Goal: Obtain resource: Download file/media

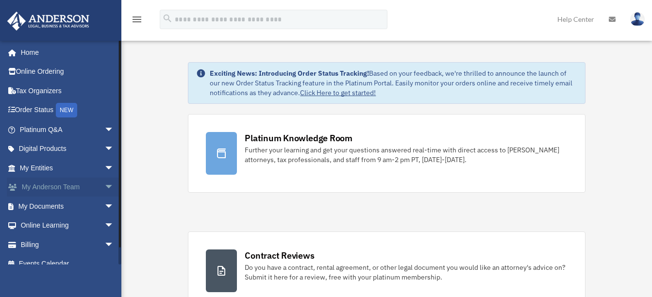
click at [104, 185] on span "arrow_drop_down" at bounding box center [113, 188] width 19 height 20
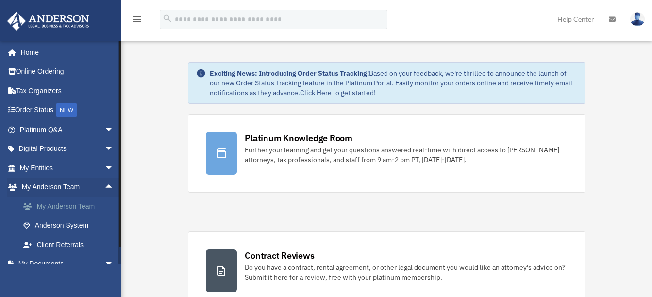
click at [79, 203] on link "My Anderson Team" at bounding box center [71, 206] width 115 height 19
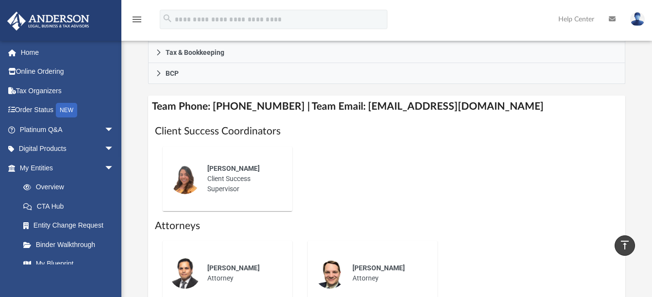
scroll to position [291, 0]
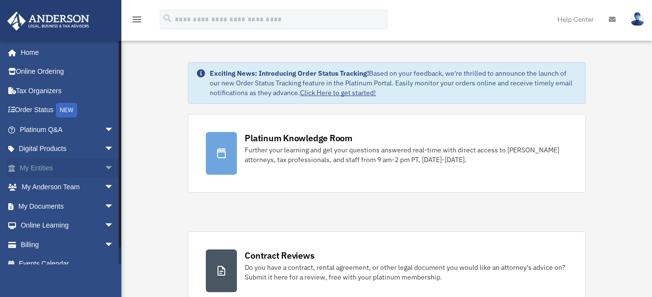
click at [104, 167] on span "arrow_drop_down" at bounding box center [113, 168] width 19 height 20
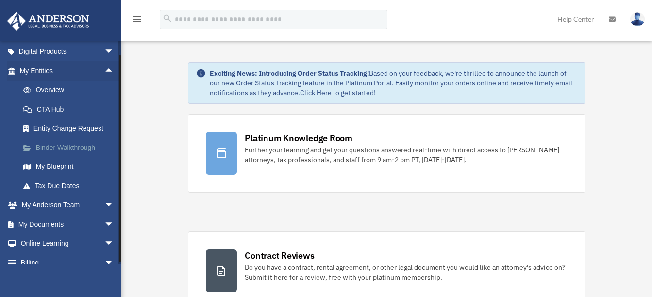
scroll to position [126, 0]
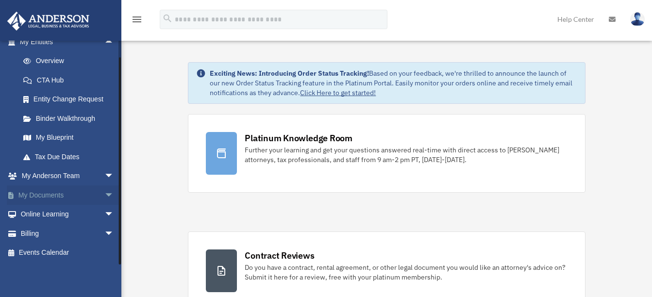
click at [104, 193] on span "arrow_drop_down" at bounding box center [113, 195] width 19 height 20
click at [44, 212] on link "Box" at bounding box center [71, 214] width 115 height 19
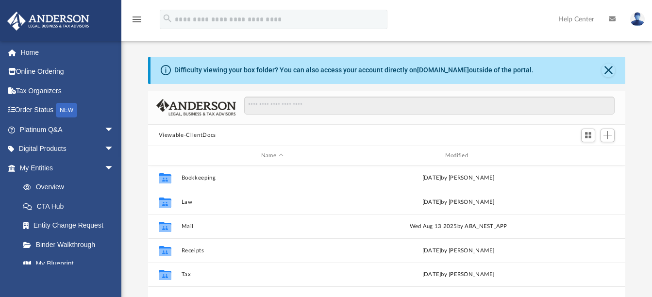
scroll to position [214, 470]
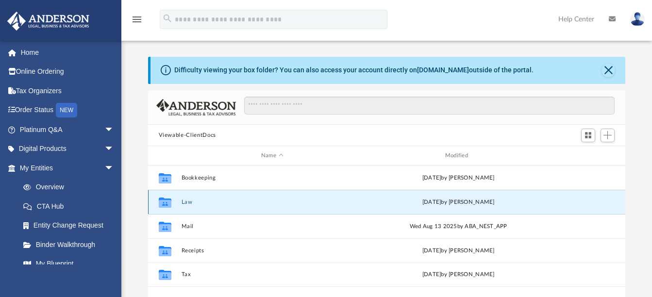
click at [207, 202] on button "Law" at bounding box center [272, 202] width 182 height 6
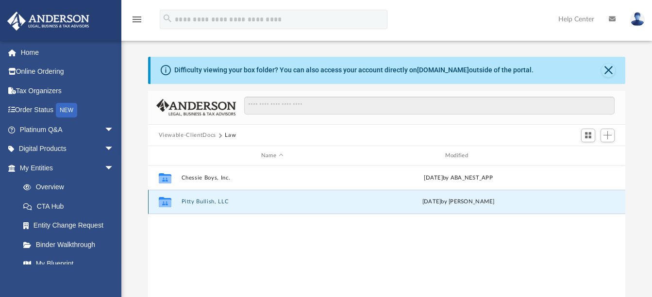
click at [193, 202] on button "Pitty Bullish, LLC" at bounding box center [272, 202] width 182 height 6
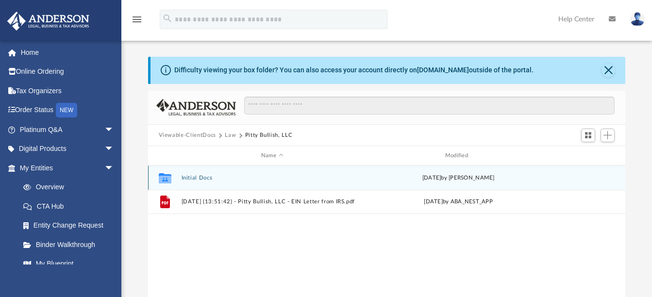
click at [199, 176] on button "Initial Docs" at bounding box center [272, 178] width 182 height 6
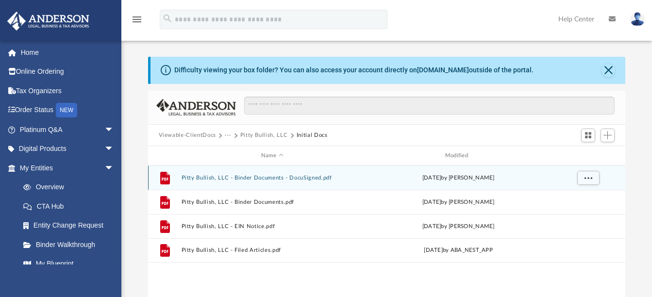
click at [218, 179] on button "Pitty Bullish, LLC - Binder Documents - DocuSigned.pdf" at bounding box center [272, 178] width 182 height 6
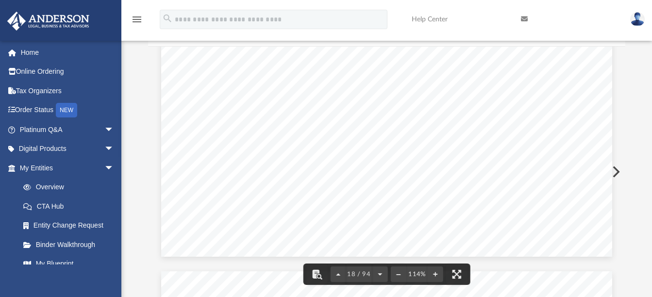
scroll to position [10194, 0]
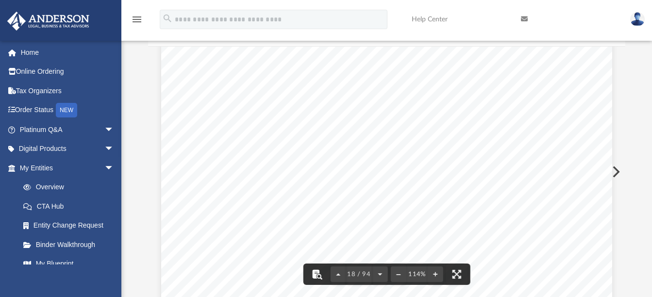
click at [314, 271] on button "File preview" at bounding box center [316, 274] width 21 height 21
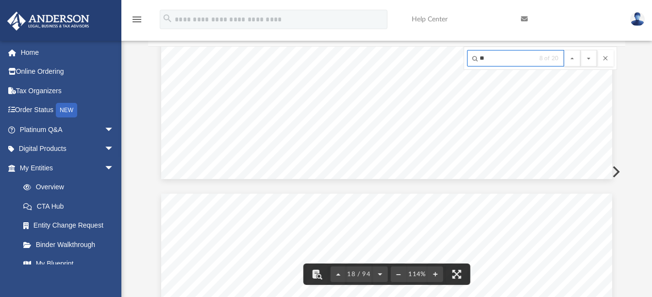
scroll to position [10622, 0]
click at [474, 58] on input "**" at bounding box center [515, 58] width 97 height 17
type input "**"
click at [338, 275] on button "File preview" at bounding box center [338, 274] width 16 height 21
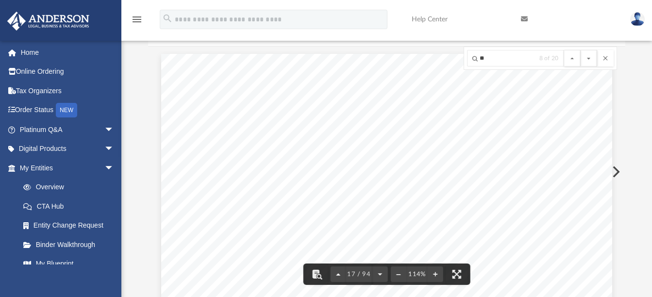
click at [338, 275] on button "File preview" at bounding box center [338, 274] width 16 height 21
click at [379, 273] on button "File preview" at bounding box center [380, 274] width 16 height 21
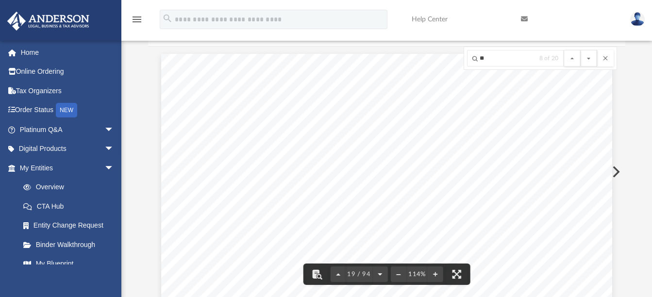
click at [379, 273] on button "File preview" at bounding box center [380, 274] width 16 height 21
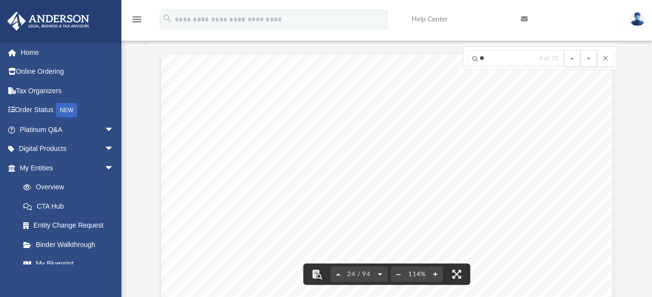
click at [379, 273] on button "File preview" at bounding box center [380, 274] width 16 height 21
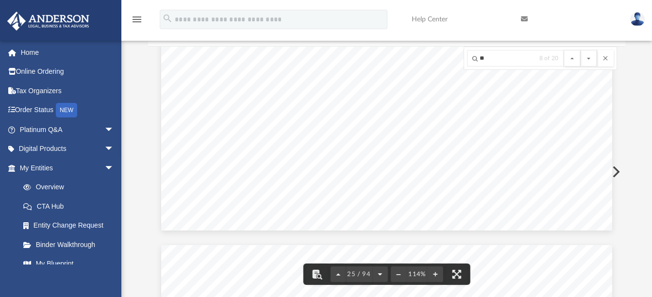
scroll to position [14793, 0]
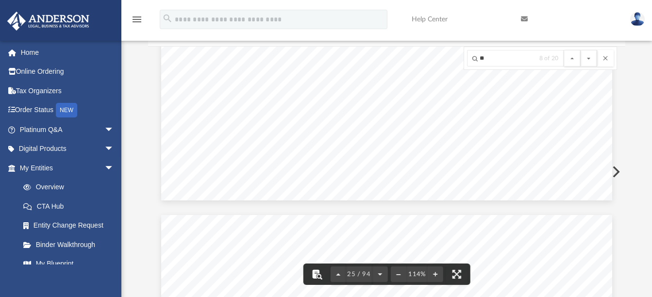
click at [316, 274] on button "File preview" at bounding box center [316, 274] width 21 height 21
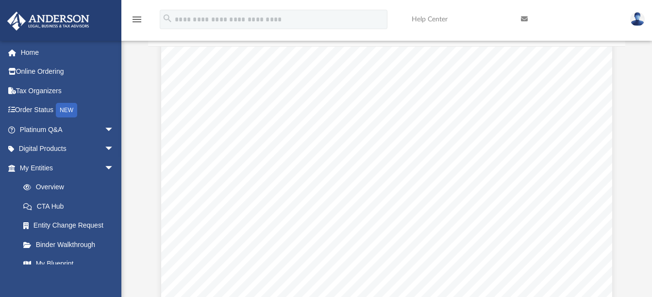
scroll to position [22851, 0]
click at [104, 129] on span "arrow_drop_down" at bounding box center [113, 130] width 19 height 20
